Goal: Check status: Check status

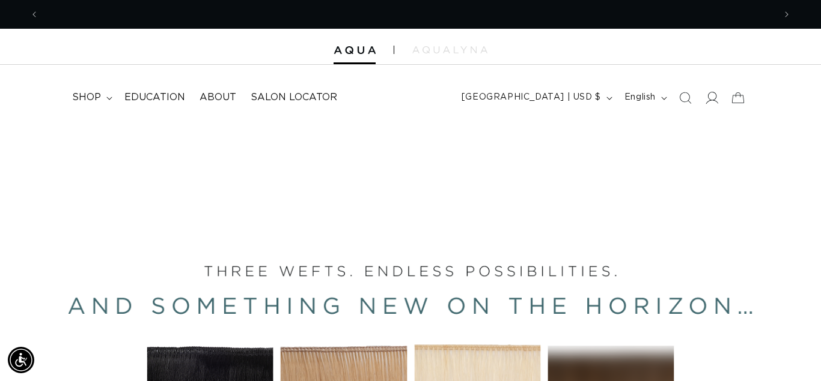
scroll to position [0, 1471]
click at [715, 102] on icon at bounding box center [711, 97] width 13 height 13
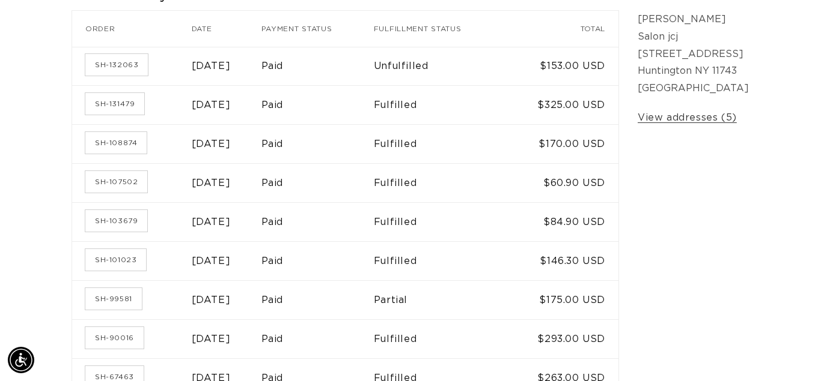
scroll to position [0, 735]
click at [126, 266] on link "SH-101023" at bounding box center [115, 260] width 61 height 22
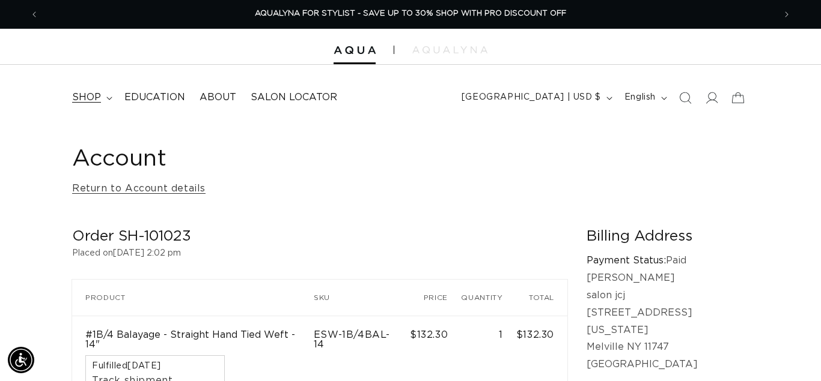
click at [88, 99] on span "shop" at bounding box center [86, 97] width 29 height 13
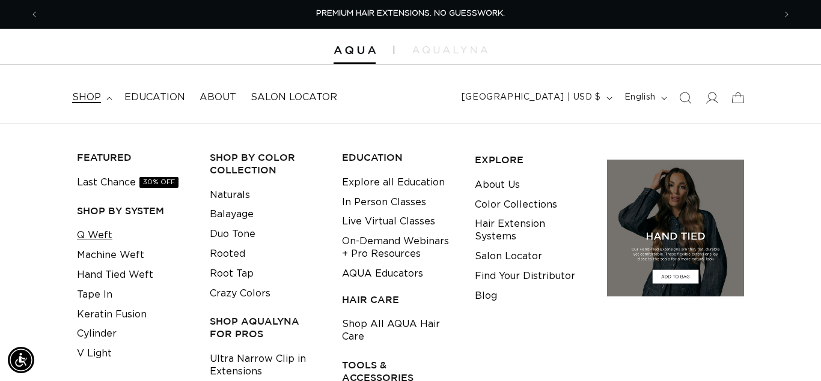
click at [101, 236] on link "Q Weft" at bounding box center [94, 236] width 35 height 20
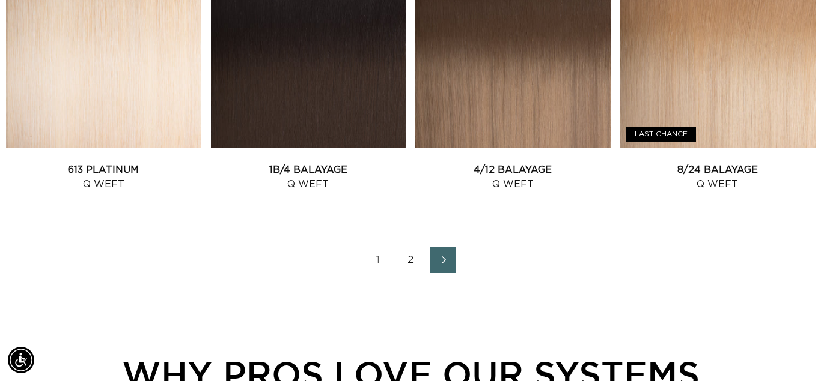
scroll to position [0, 735]
click at [312, 163] on link "1B/4 Balayage Q Weft" at bounding box center [308, 177] width 195 height 29
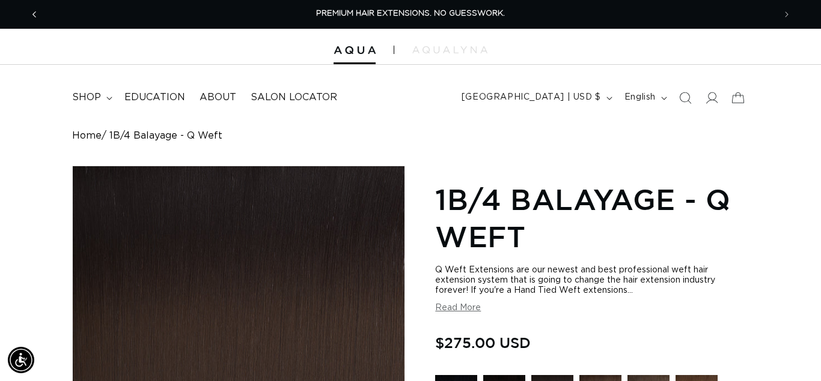
click at [32, 13] on span "Previous announcement" at bounding box center [34, 14] width 12 height 12
